Goal: Task Accomplishment & Management: Complete application form

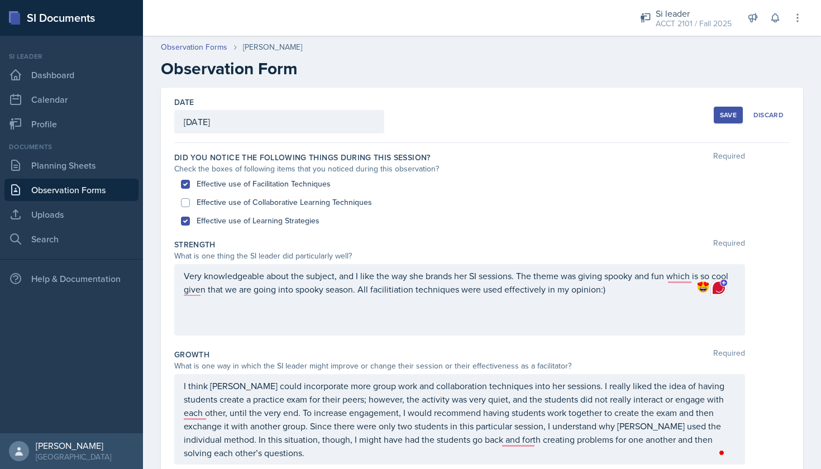
scroll to position [260, 0]
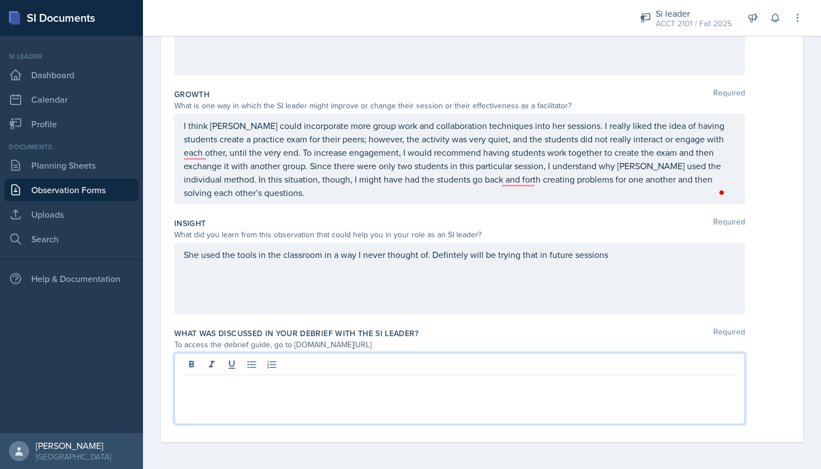
click at [267, 402] on div at bounding box center [459, 388] width 571 height 71
click at [268, 397] on div at bounding box center [459, 388] width 571 height 71
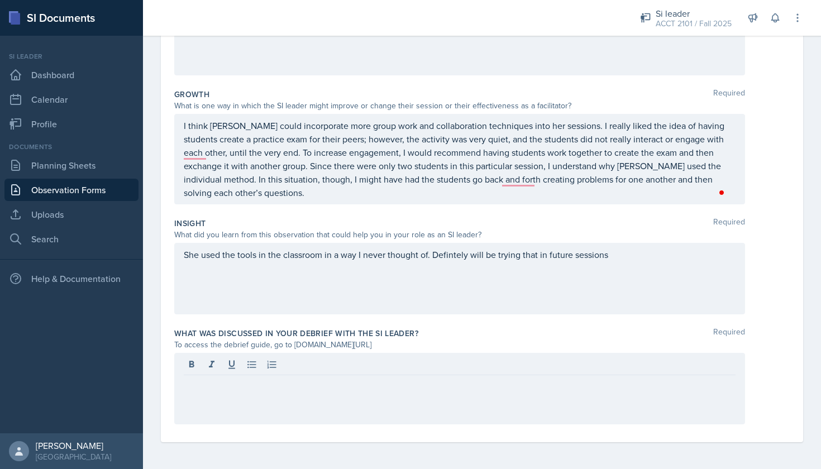
click at [197, 400] on div at bounding box center [459, 388] width 571 height 71
click at [187, 403] on div at bounding box center [459, 388] width 571 height 71
click at [190, 400] on div at bounding box center [459, 388] width 571 height 71
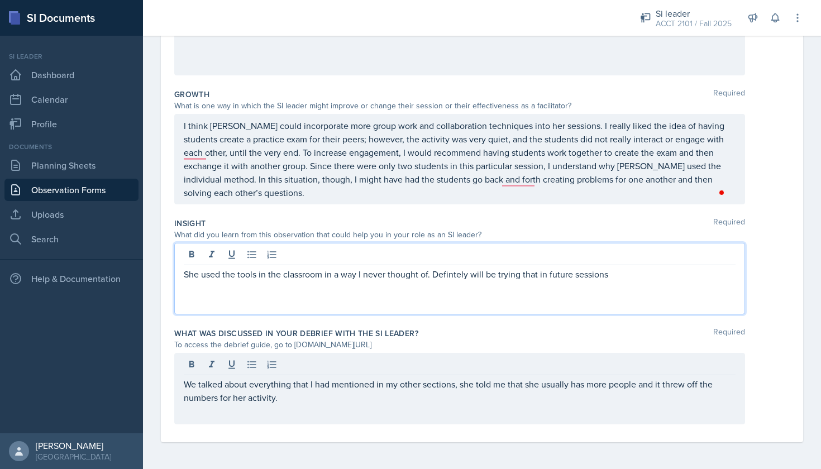
click at [601, 252] on div "She used the tools in the classroom in a way I never thought of. Defintely will…" at bounding box center [459, 278] width 571 height 71
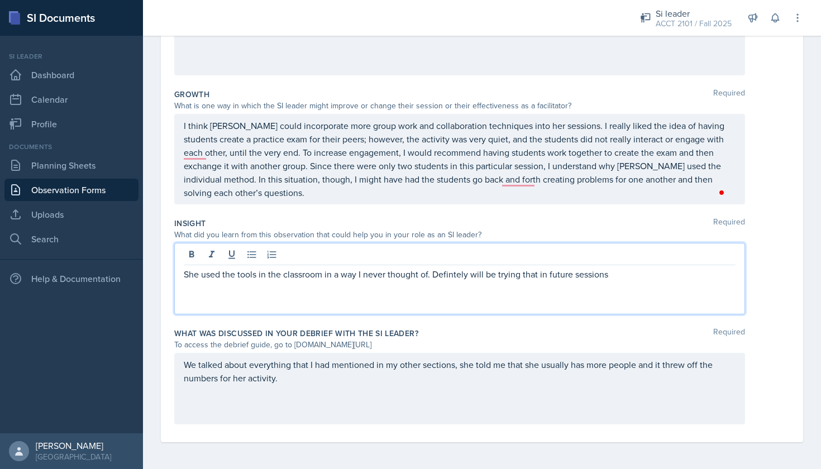
click at [620, 280] on p "She used the tools in the classroom in a way I never thought of. Defintely will…" at bounding box center [460, 274] width 552 height 13
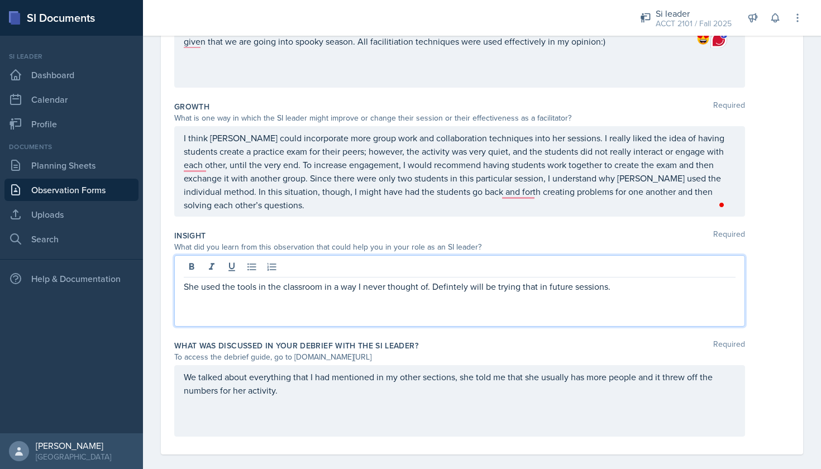
click at [430, 287] on p "She used the tools in the classroom in a way I never thought of. Defintely will…" at bounding box center [460, 286] width 552 height 13
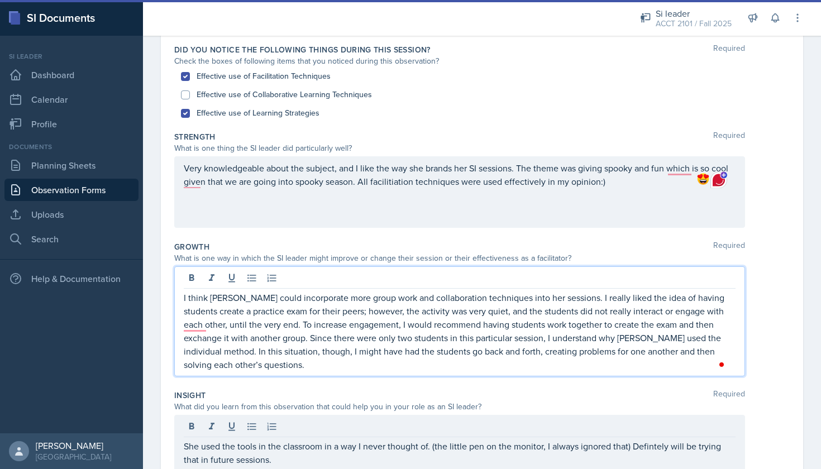
scroll to position [162, 0]
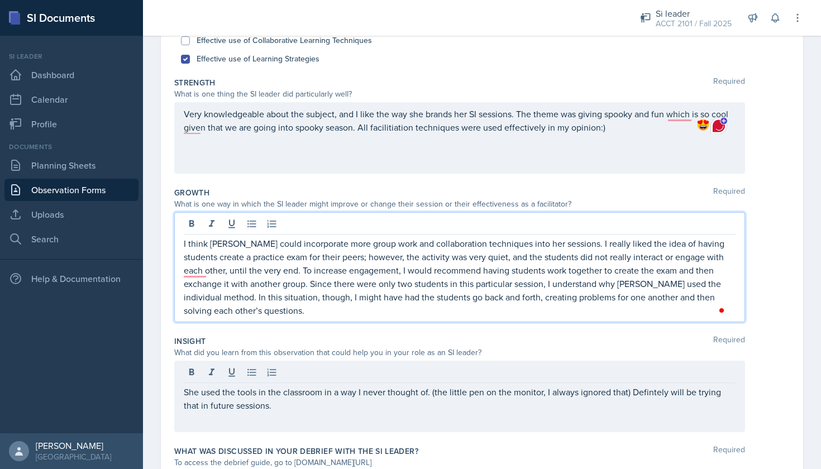
click at [276, 269] on p "I think [PERSON_NAME] could incorporate more group work and collaboration techn…" at bounding box center [460, 277] width 552 height 80
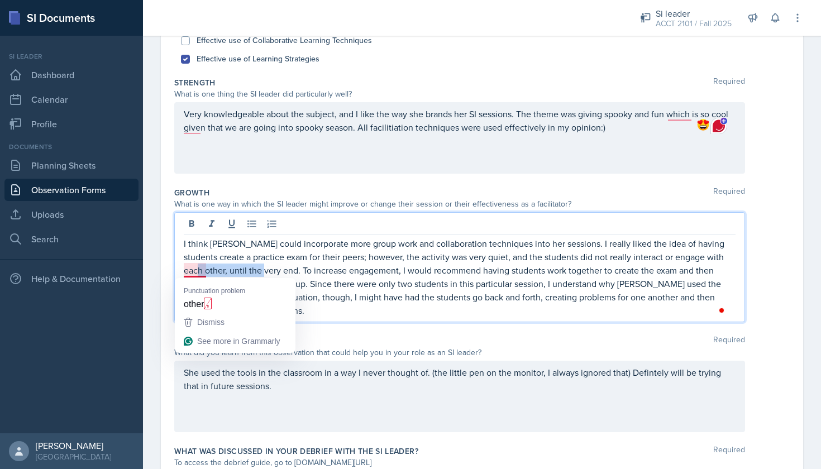
drag, startPoint x: 276, startPoint y: 269, endPoint x: 205, endPoint y: 269, distance: 70.9
click at [205, 269] on p "I think [PERSON_NAME] could incorporate more group work and collaboration techn…" at bounding box center [460, 277] width 552 height 80
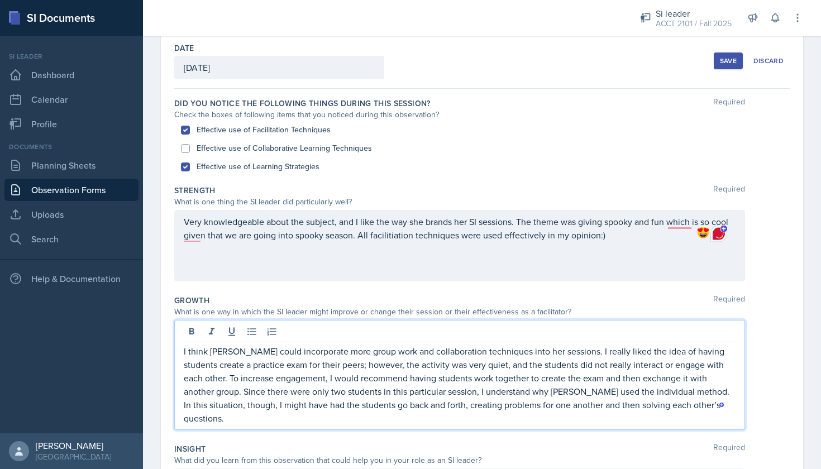
scroll to position [0, 0]
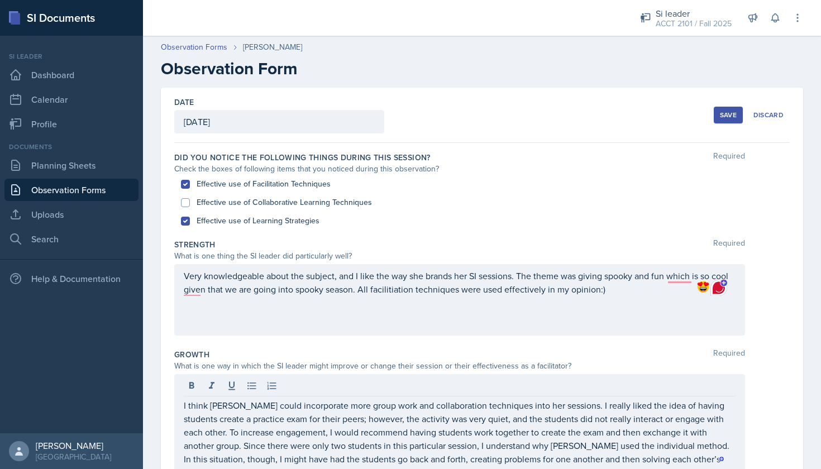
click at [714, 120] on button "Save" at bounding box center [728, 115] width 29 height 17
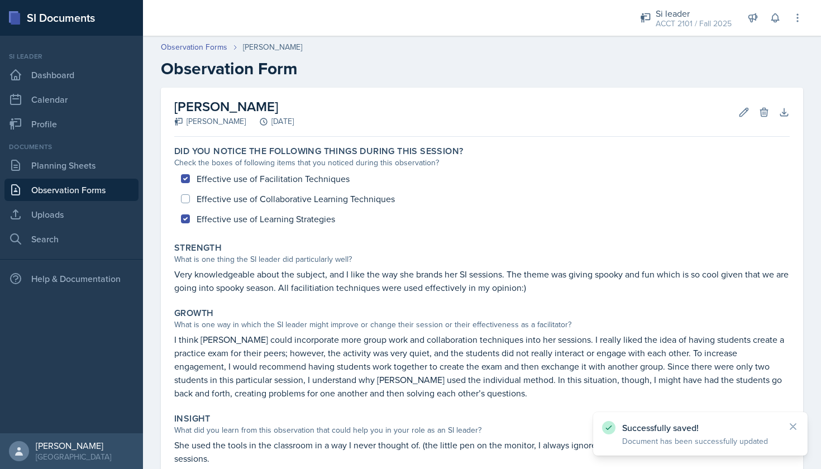
scroll to position [104, 0]
